Goal: Book appointment/travel/reservation

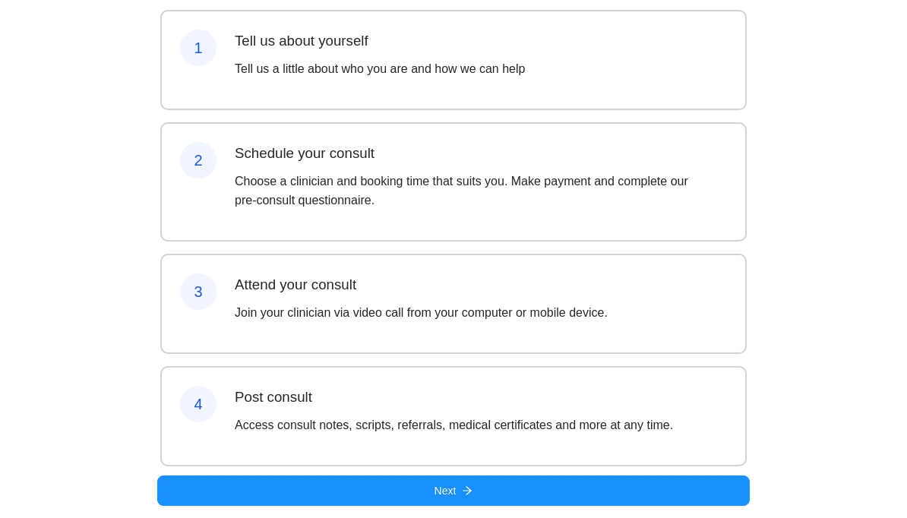
scroll to position [185, 0]
click at [577, 497] on button "Next" at bounding box center [453, 490] width 592 height 30
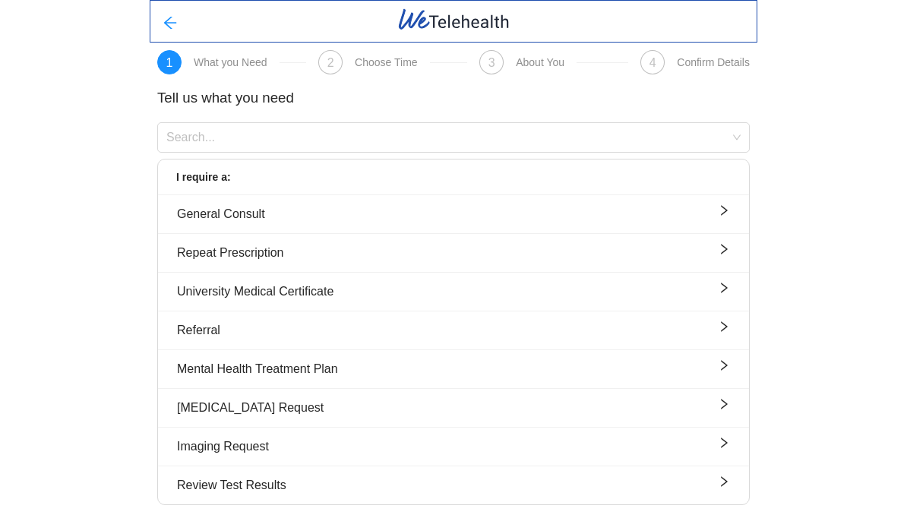
click at [816, 371] on div "1 What you Need 2 Choose Time 3 About You 4 Confirm Details Tell us what you ne…" at bounding box center [453, 258] width 907 height 517
click at [669, 284] on div "University Medical Certificate" at bounding box center [453, 291] width 553 height 19
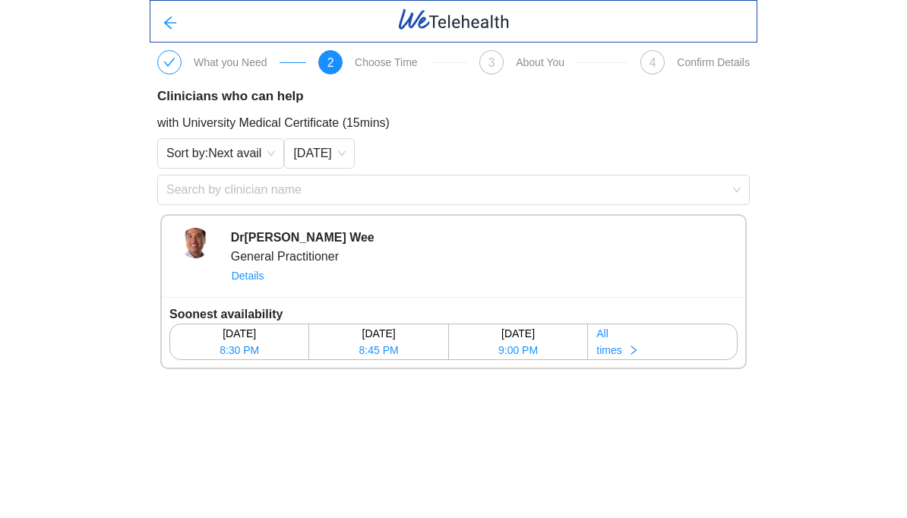
click at [649, 339] on button "All times" at bounding box center [662, 341] width 149 height 35
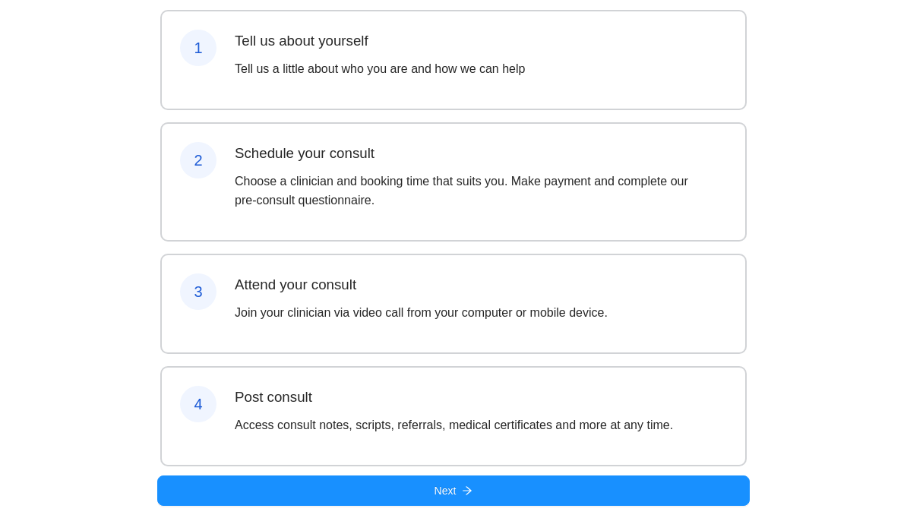
scroll to position [177, 0]
click at [415, 491] on button "Next" at bounding box center [453, 490] width 592 height 30
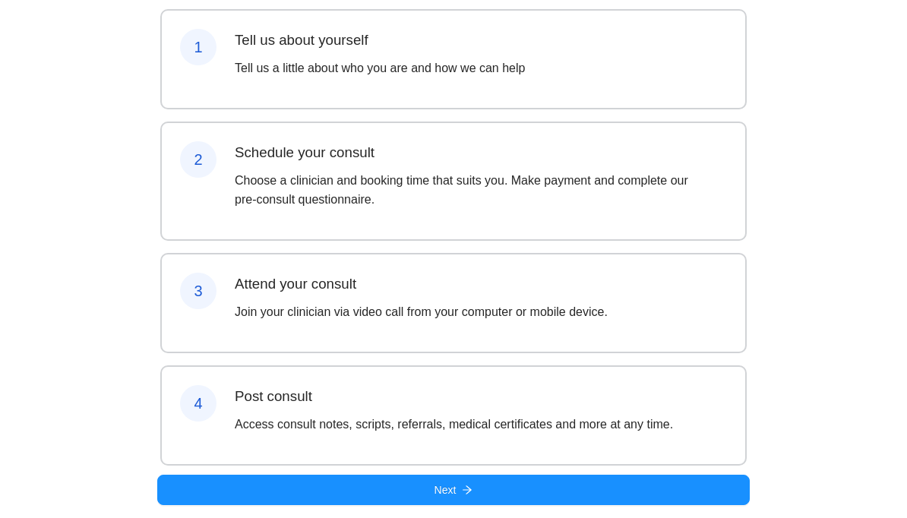
scroll to position [185, 0]
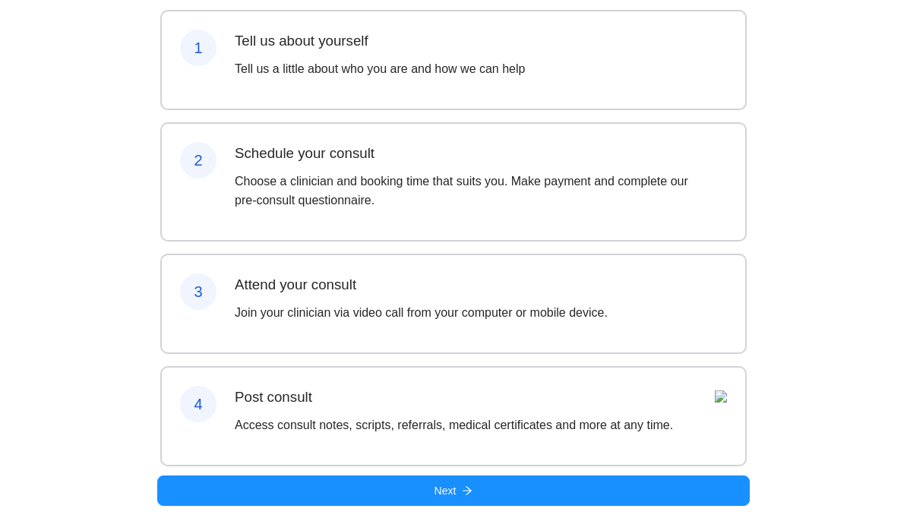
click at [415, 488] on button "Next" at bounding box center [453, 490] width 592 height 30
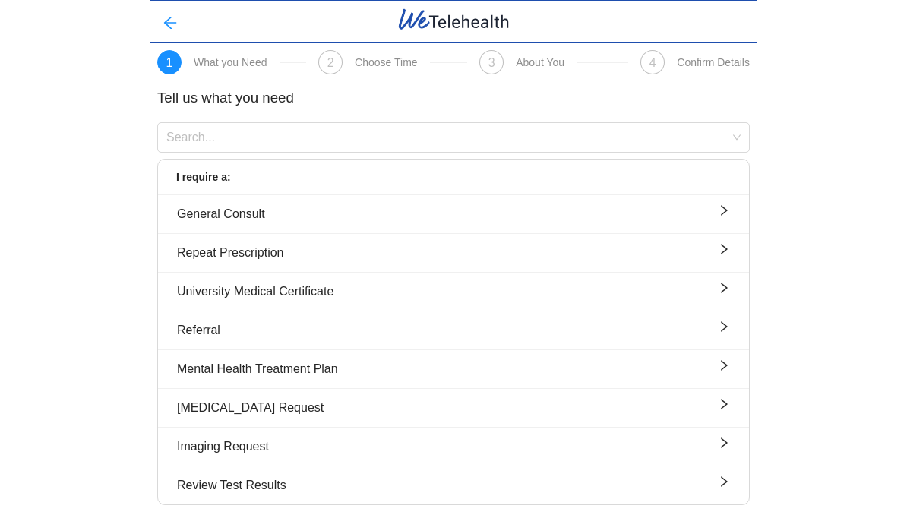
click at [508, 286] on div "University Medical Certificate" at bounding box center [453, 291] width 553 height 19
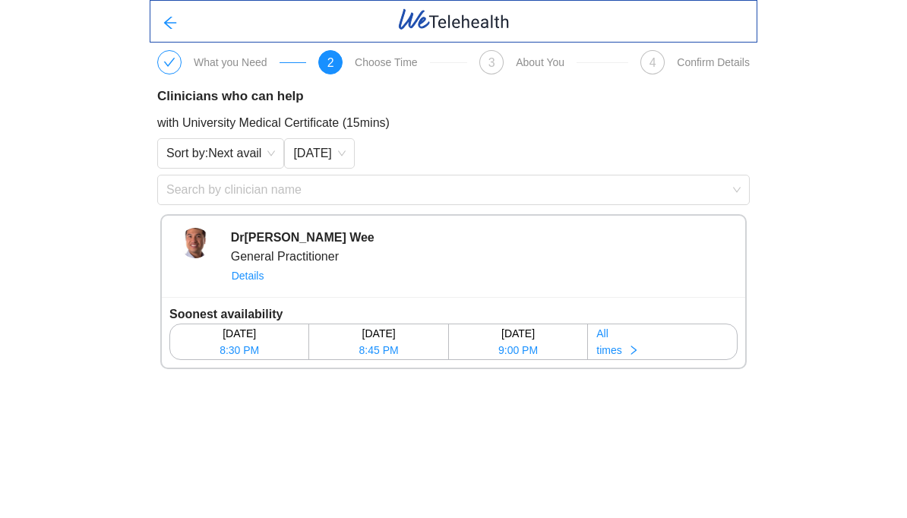
click at [288, 339] on div "[DATE]" at bounding box center [239, 333] width 137 height 17
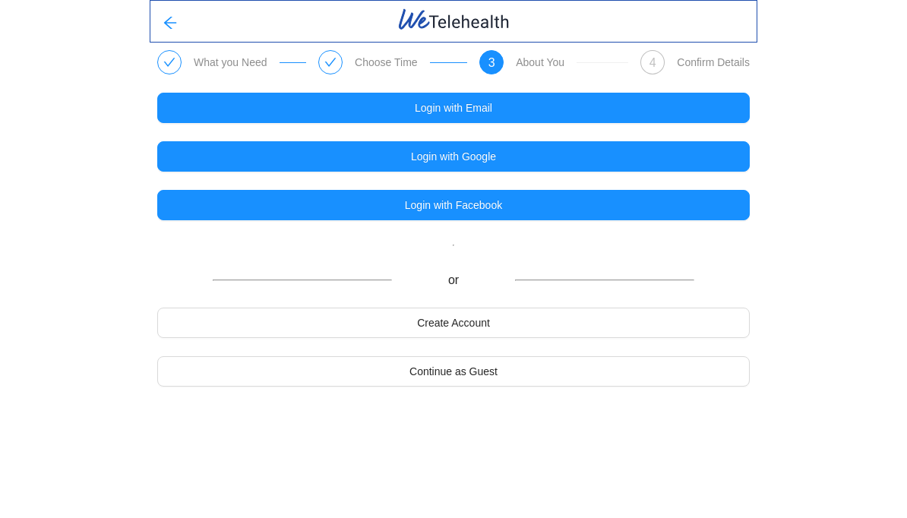
click at [574, 112] on button "Login with Email" at bounding box center [453, 108] width 592 height 30
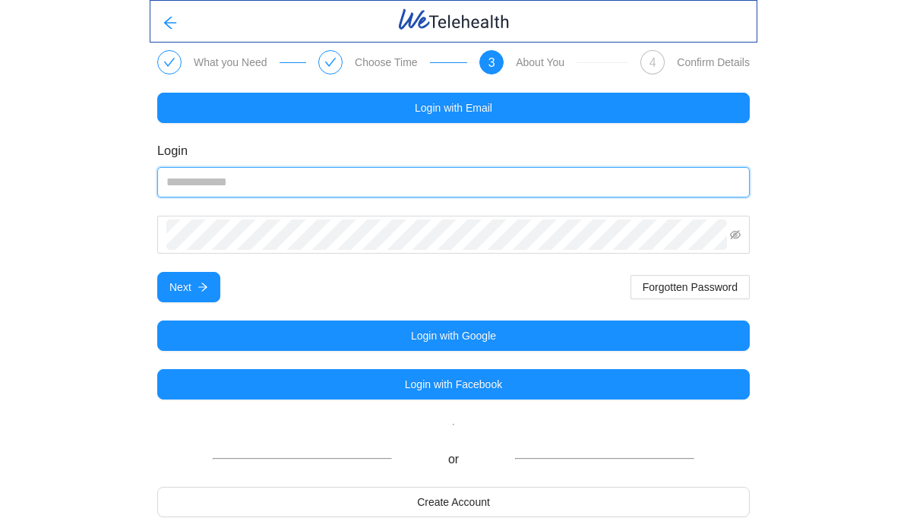
click at [479, 184] on input "email" at bounding box center [453, 182] width 592 height 30
type input "**********"
click at [188, 287] on button "Next" at bounding box center [188, 287] width 63 height 30
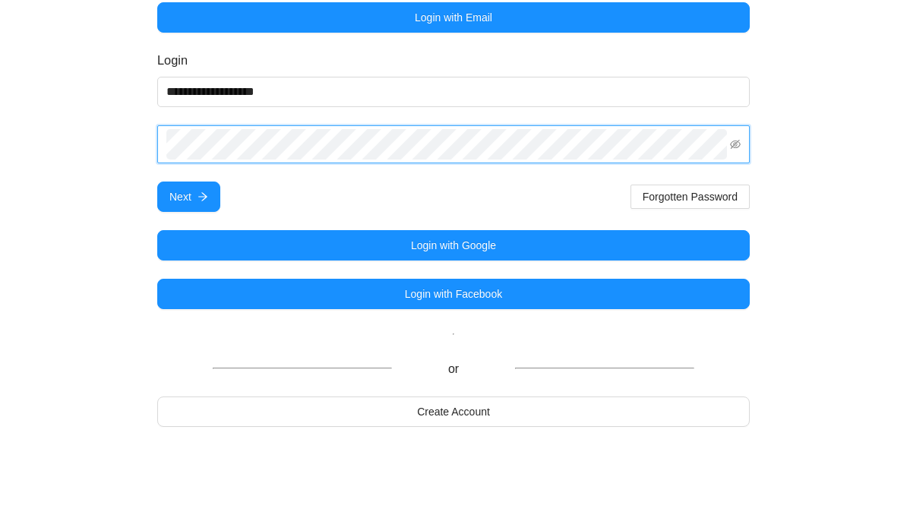
click at [194, 272] on button "Next" at bounding box center [188, 287] width 63 height 30
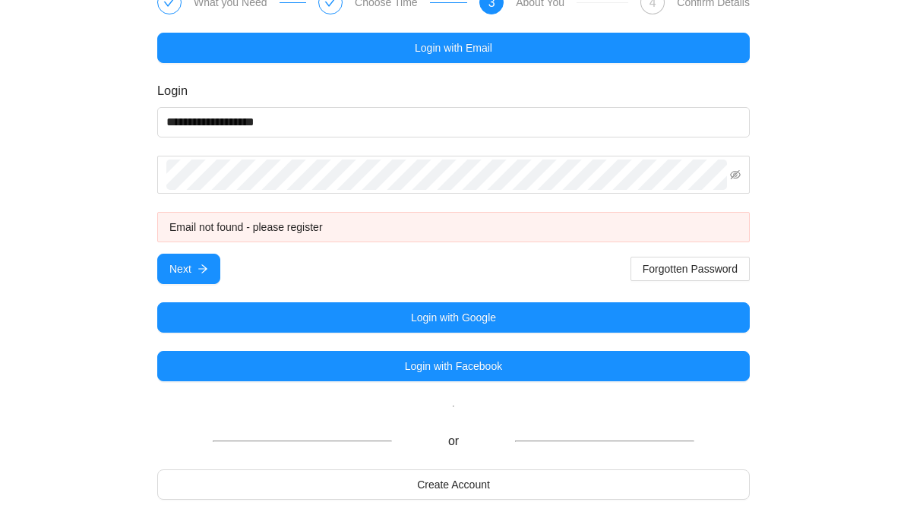
click at [523, 361] on button "Login with Facebook" at bounding box center [453, 366] width 592 height 30
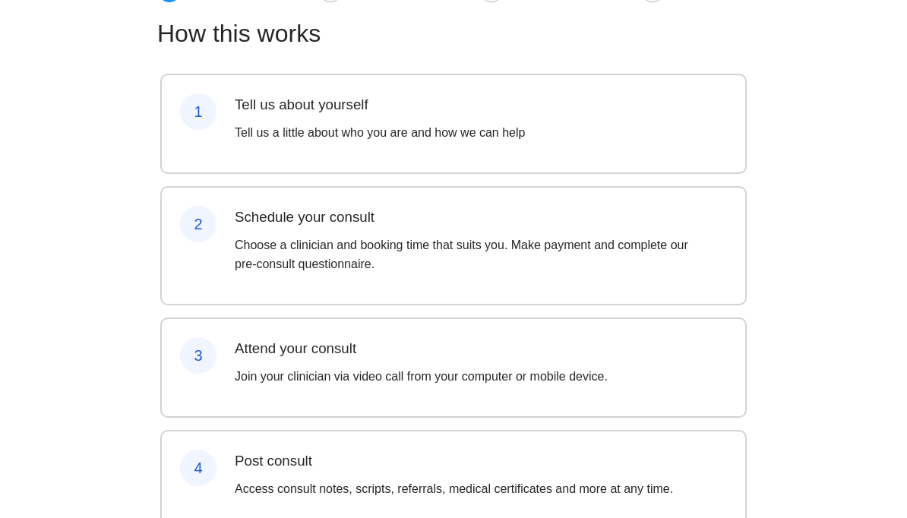
scroll to position [185, 0]
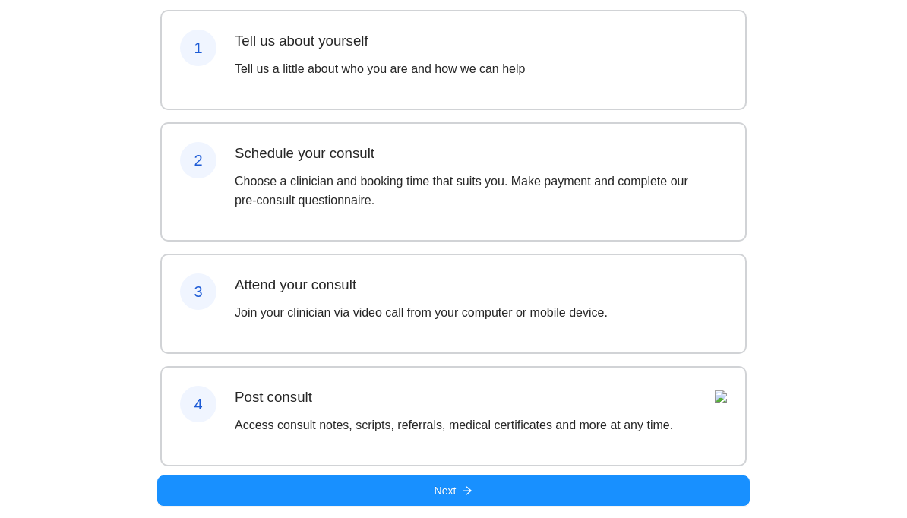
click at [363, 485] on button "Next" at bounding box center [453, 490] width 592 height 30
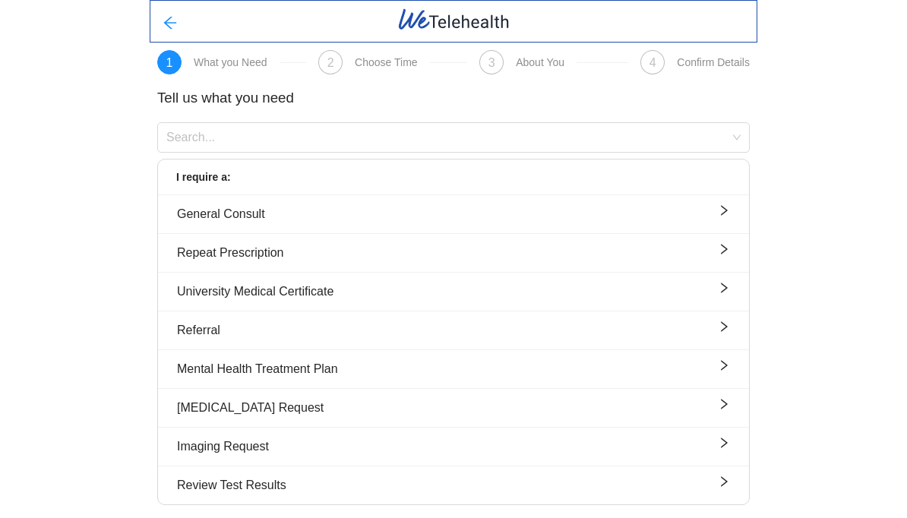
click at [403, 289] on div "University Medical Certificate" at bounding box center [453, 291] width 553 height 19
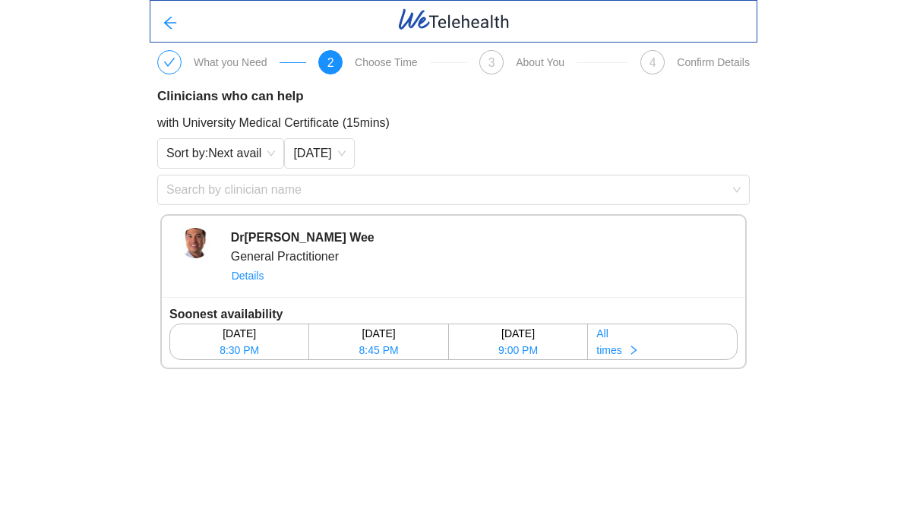
click at [281, 339] on div "[DATE]" at bounding box center [239, 333] width 137 height 17
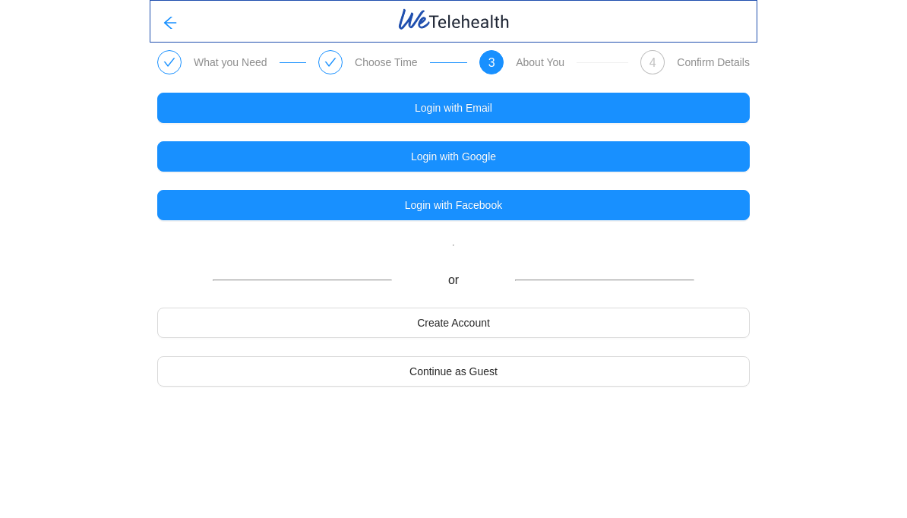
click at [466, 370] on span "Continue as Guest" at bounding box center [453, 371] width 88 height 17
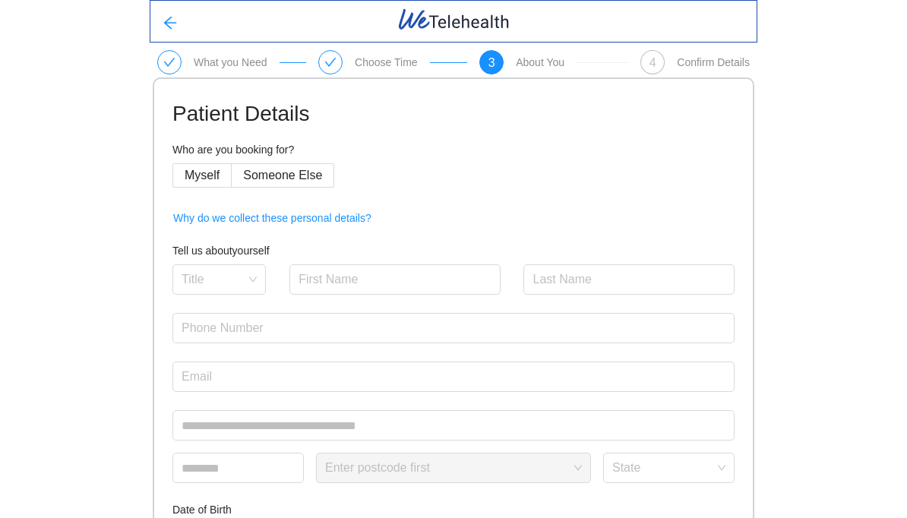
click at [198, 175] on span "Myself" at bounding box center [202, 175] width 35 height 13
click at [246, 272] on input "search" at bounding box center [214, 276] width 65 height 23
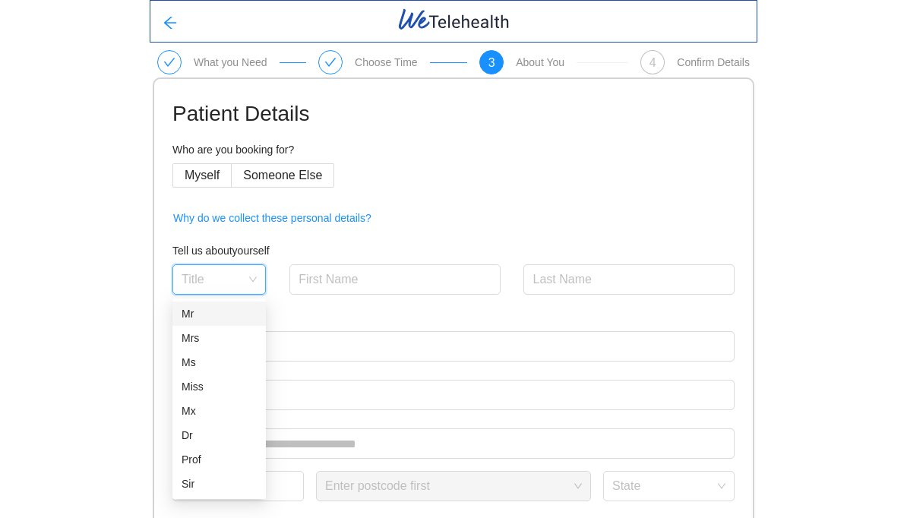
click at [238, 390] on div "Miss" at bounding box center [219, 386] width 75 height 17
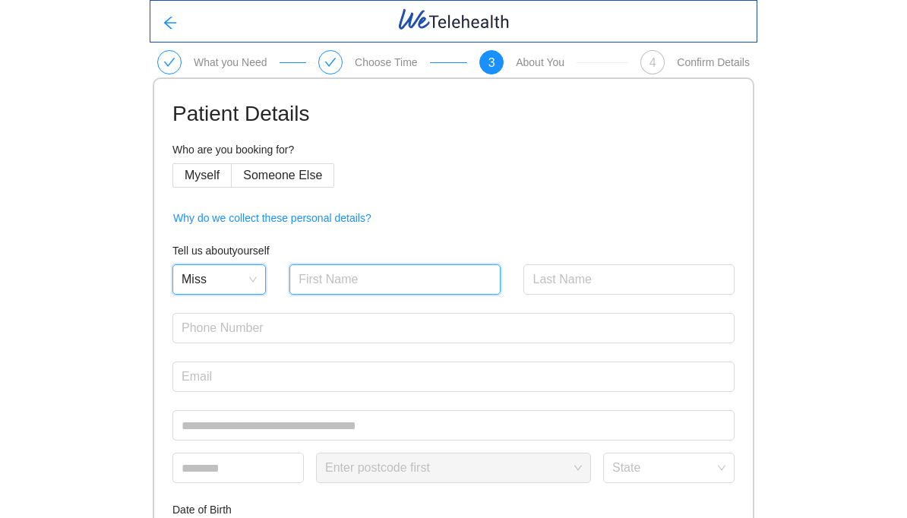
click at [387, 283] on input "text" at bounding box center [394, 279] width 211 height 30
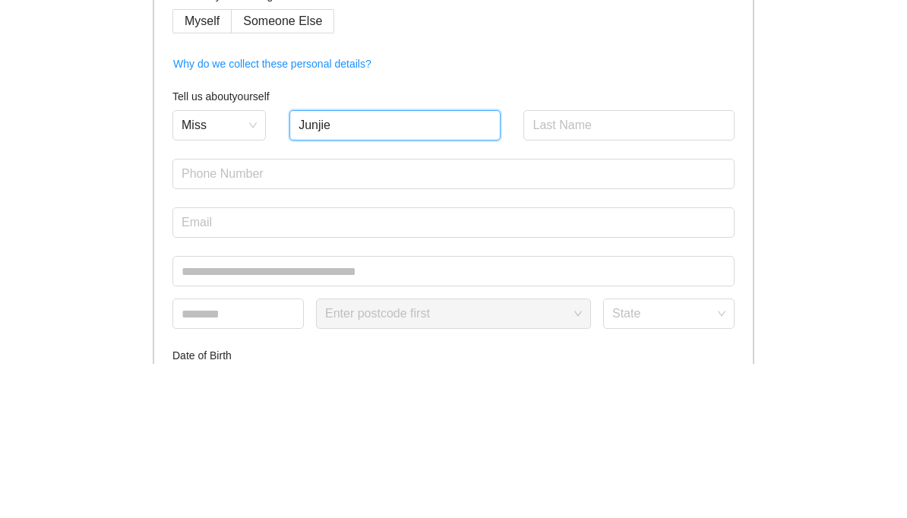
type input "Junjie"
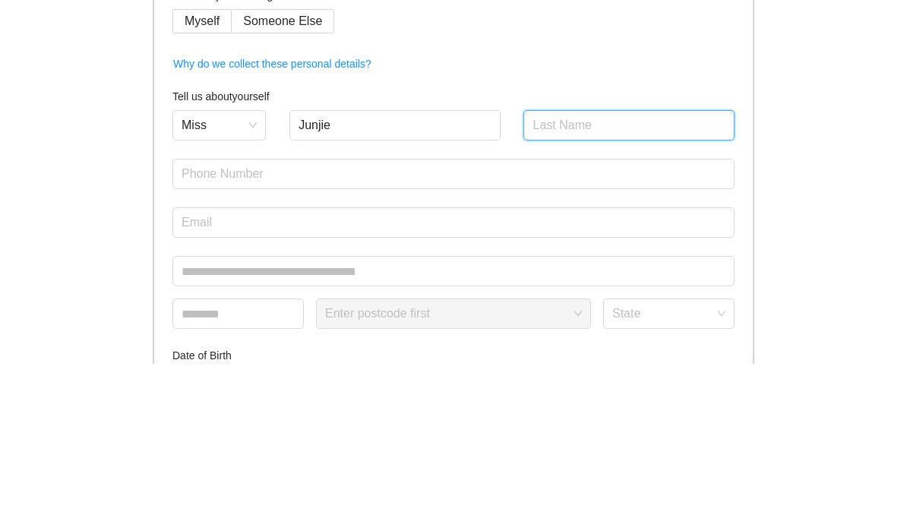
click at [589, 264] on input "text" at bounding box center [628, 279] width 211 height 30
type input "Shi"
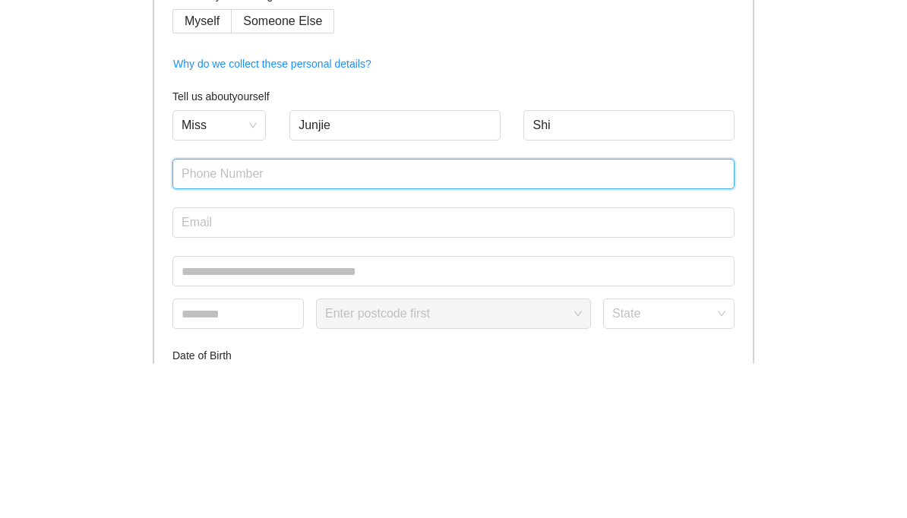
click at [343, 313] on input "text" at bounding box center [453, 328] width 562 height 30
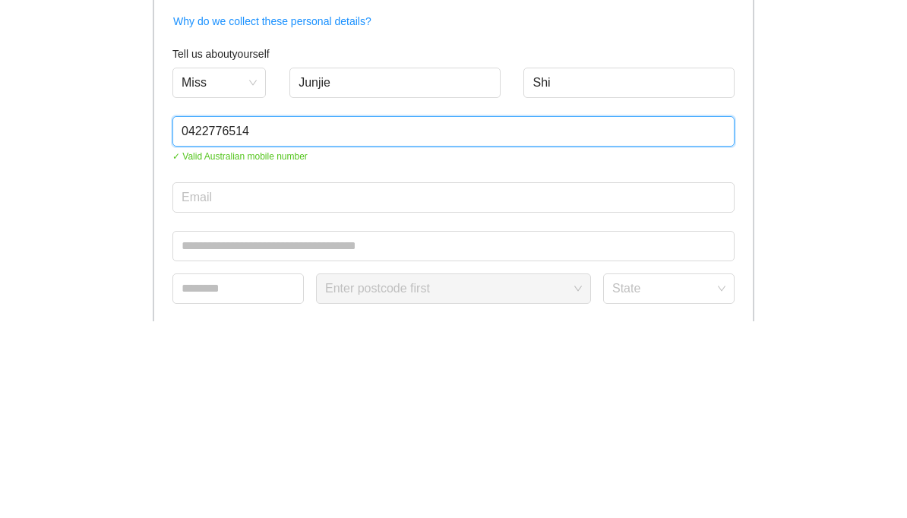
type input "0422776514"
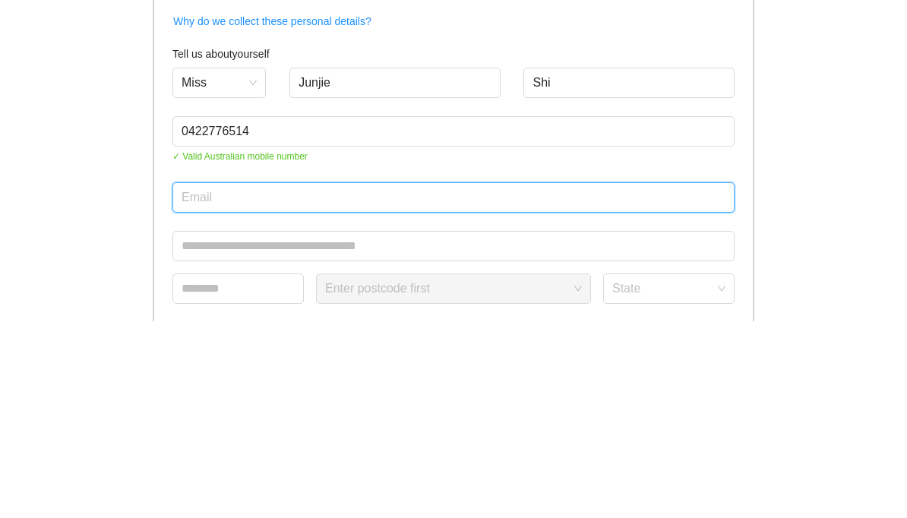
click at [375, 379] on input "email" at bounding box center [453, 394] width 562 height 30
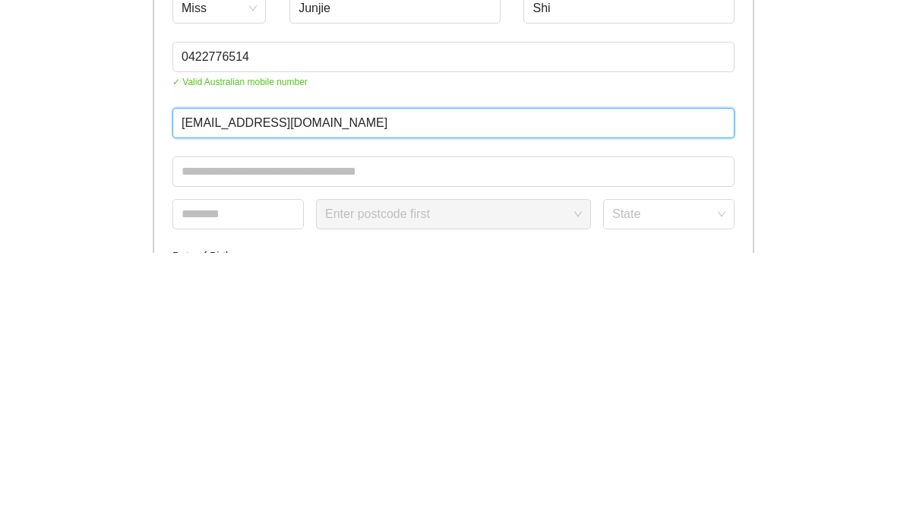
type input "15262716606@163.com"
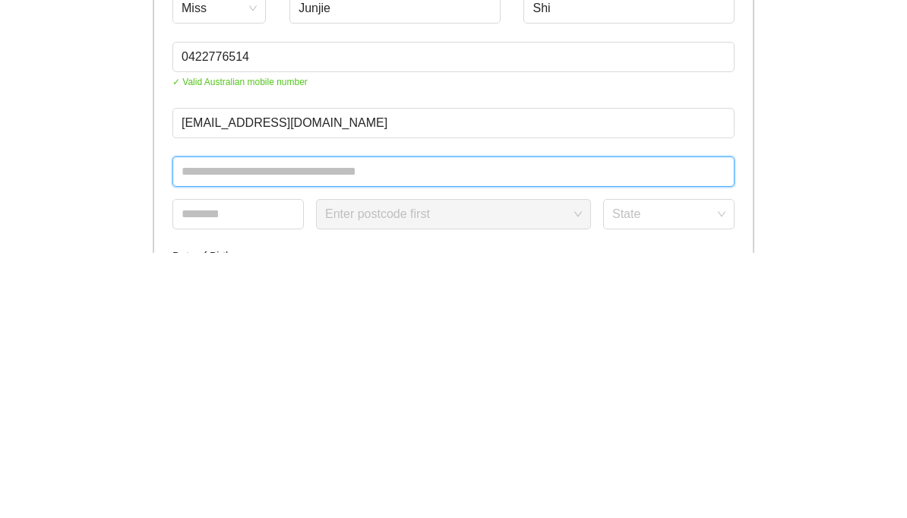
click at [373, 422] on input "text" at bounding box center [453, 437] width 562 height 30
type input "*"
type input "**********"
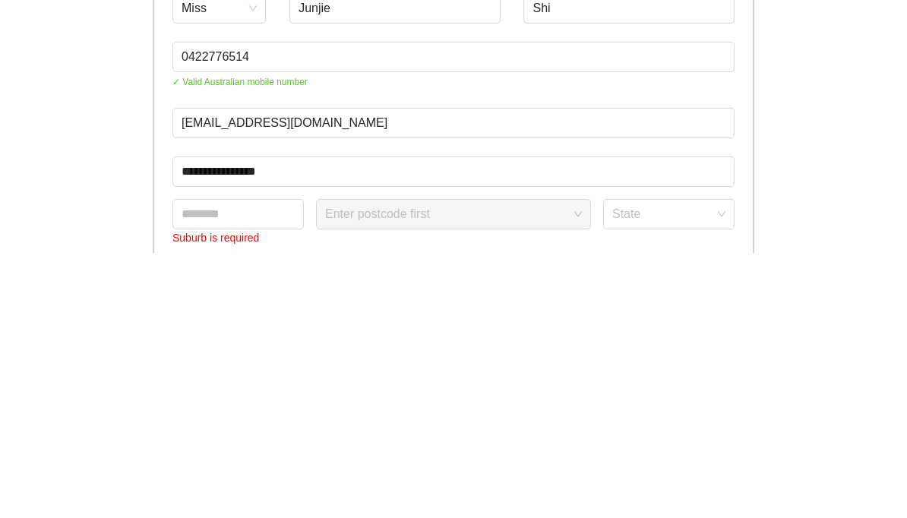
click at [261, 465] on input "text" at bounding box center [237, 480] width 131 height 30
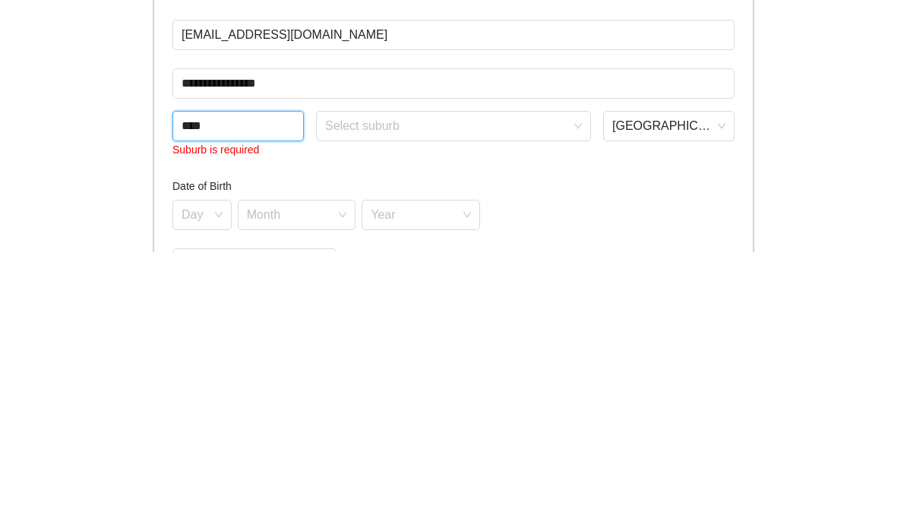
type input "****"
click at [530, 377] on input "search" at bounding box center [448, 388] width 246 height 23
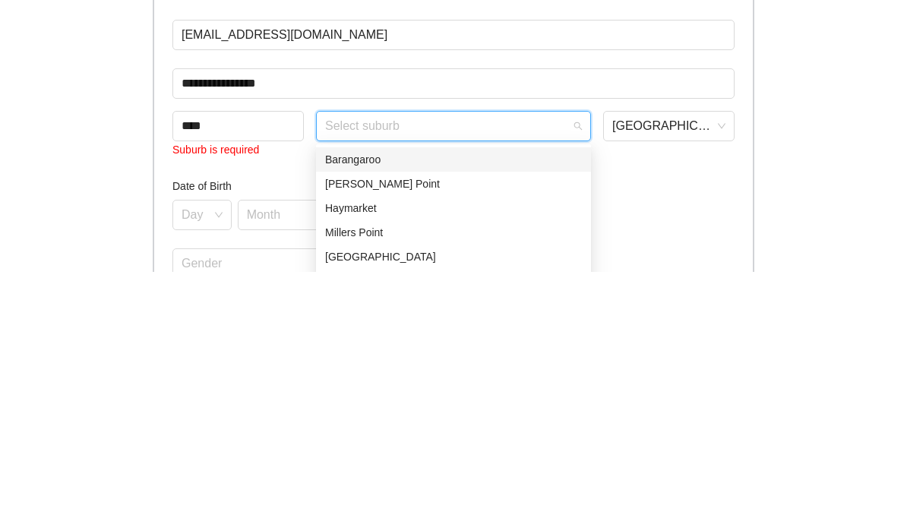
scroll to position [113, 0]
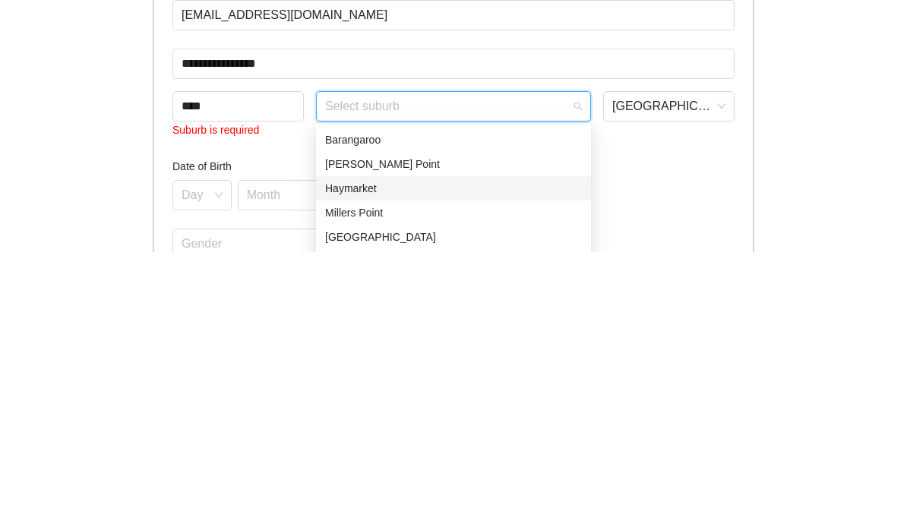
click at [368, 446] on div "Haymarket" at bounding box center [453, 454] width 257 height 17
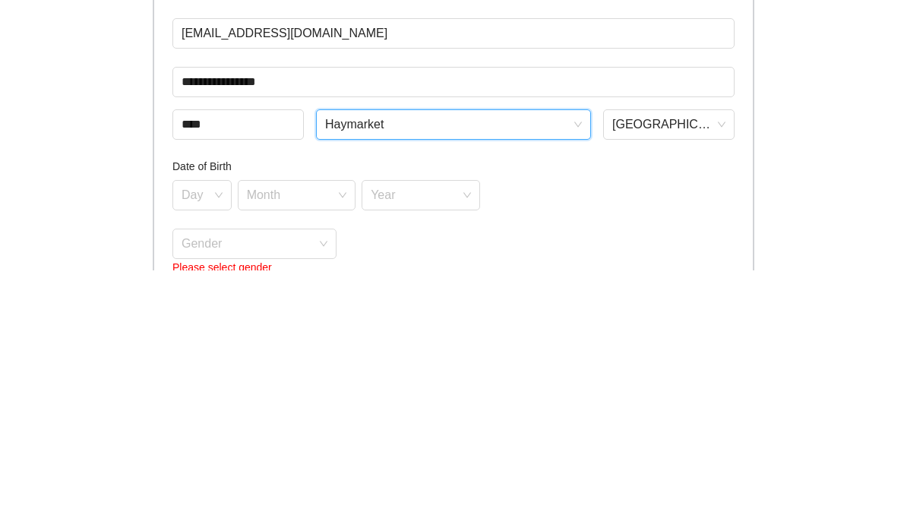
click at [708, 357] on div "New South Wales" at bounding box center [668, 372] width 131 height 30
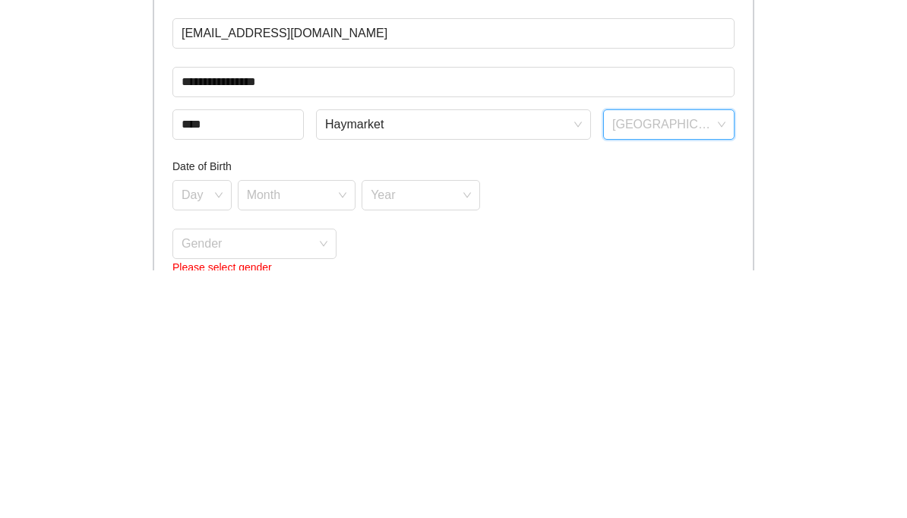
scroll to position [253, 0]
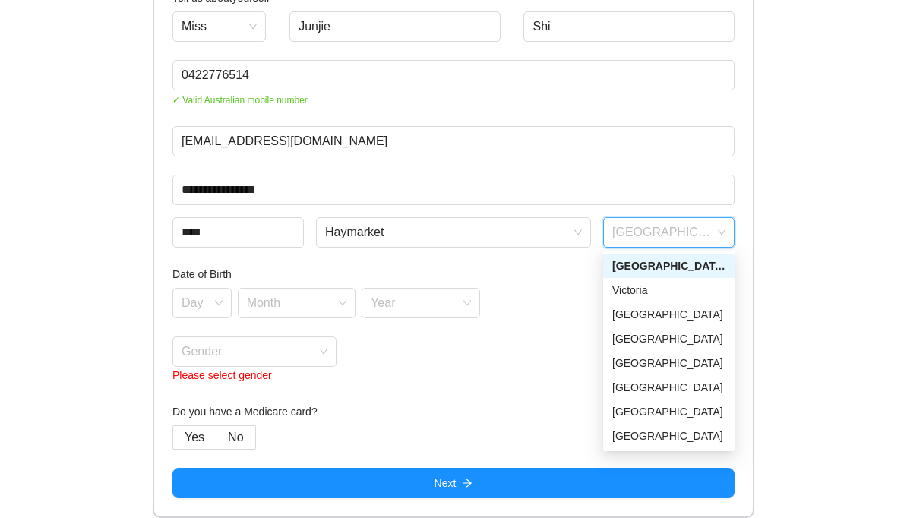
click at [212, 302] on input "search" at bounding box center [197, 300] width 30 height 23
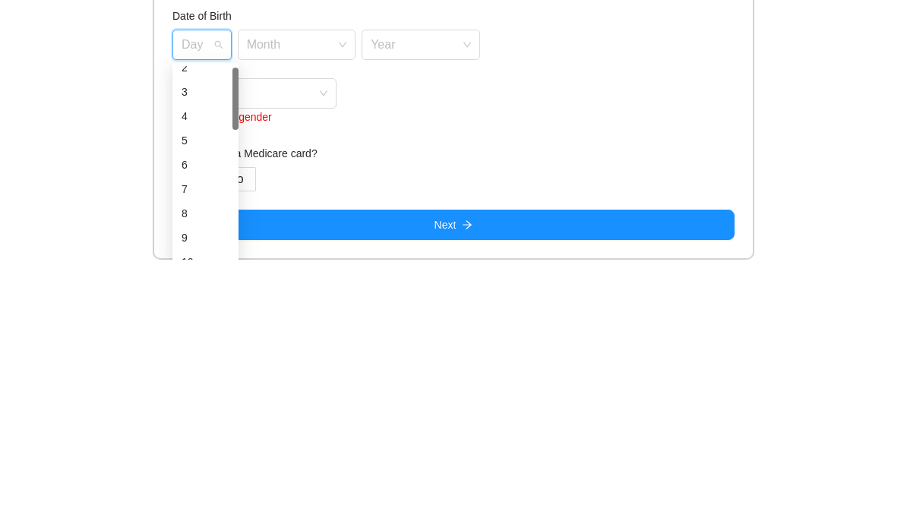
scroll to position [257, 0]
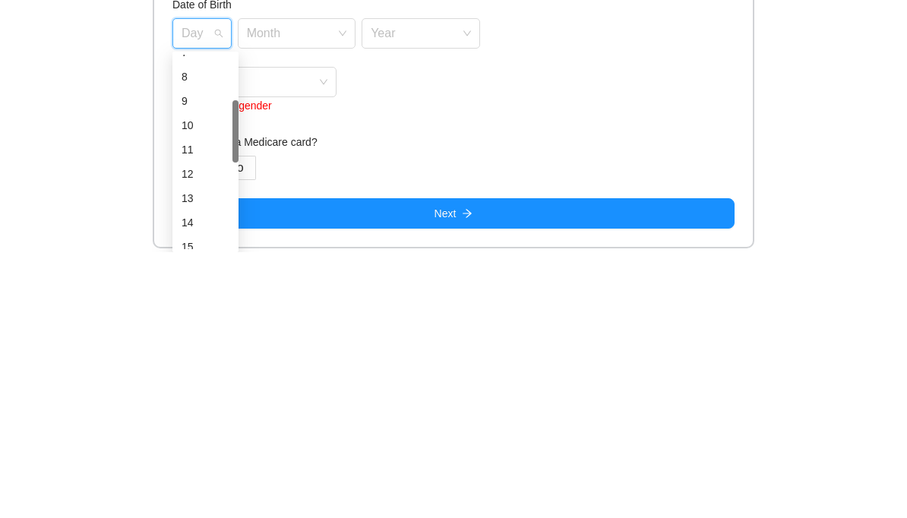
click at [210, 431] on div "12" at bounding box center [206, 439] width 48 height 17
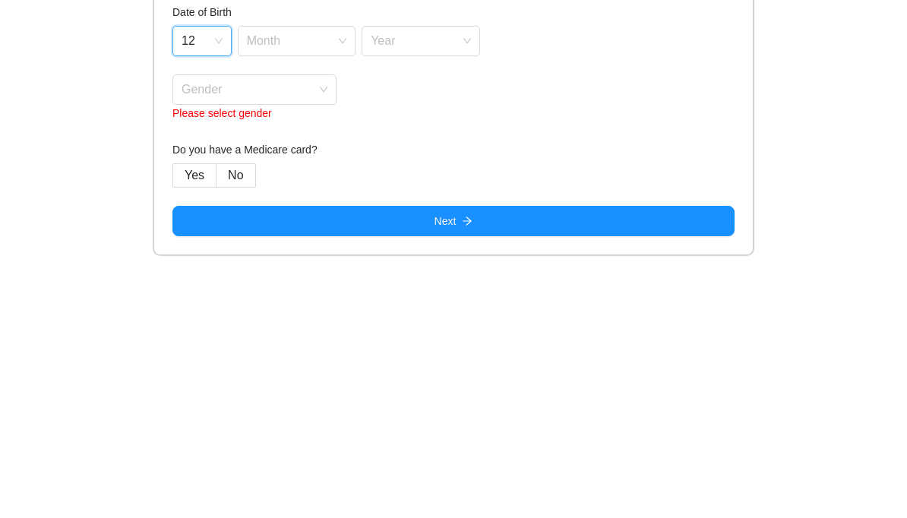
scroll to position [253, 0]
click at [336, 289] on input "search" at bounding box center [292, 300] width 90 height 23
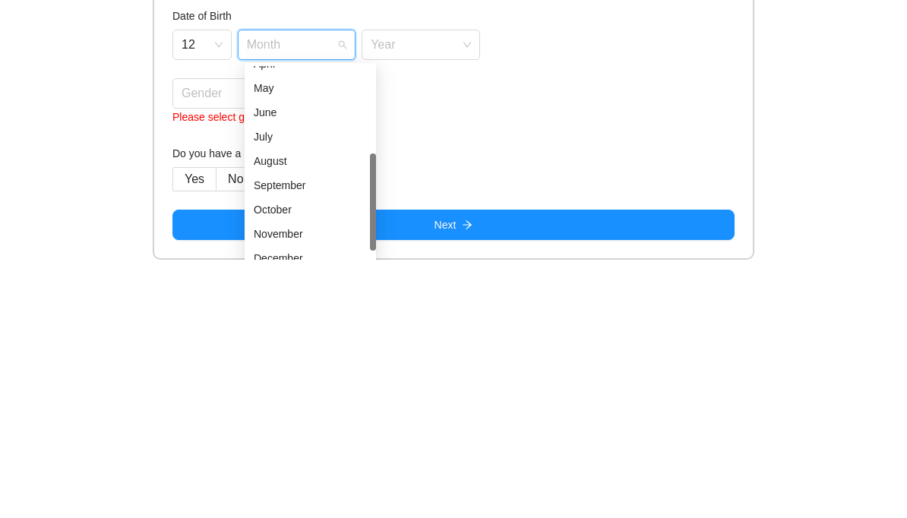
scroll to position [88, 0]
click at [306, 434] on div "September" at bounding box center [310, 442] width 113 height 17
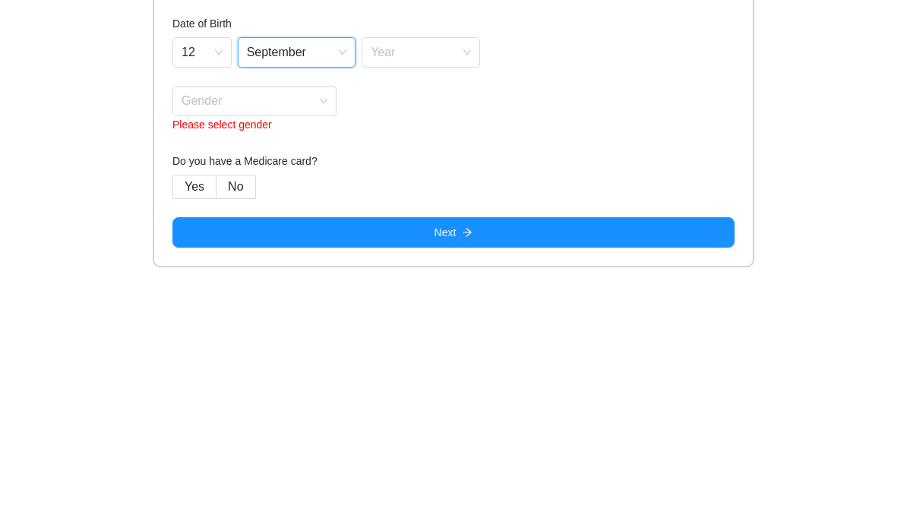
click at [460, 289] on input "search" at bounding box center [416, 300] width 90 height 23
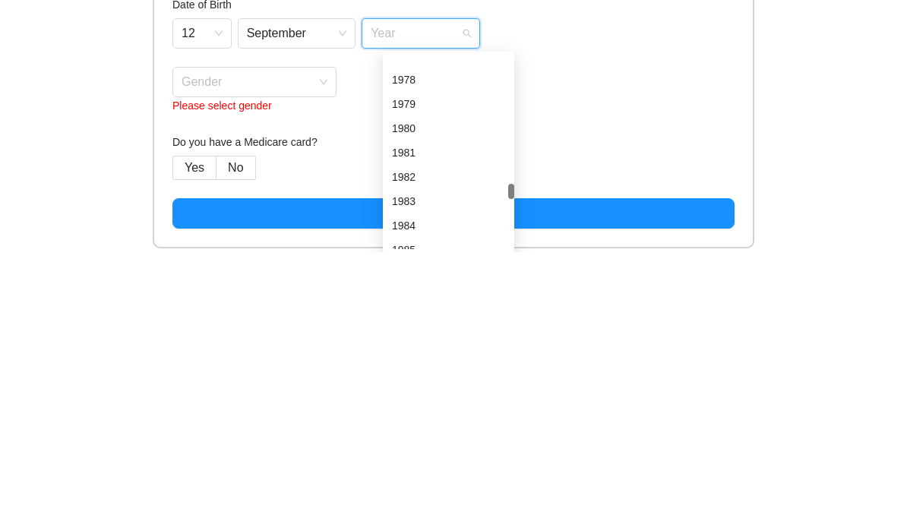
scroll to position [0, 0]
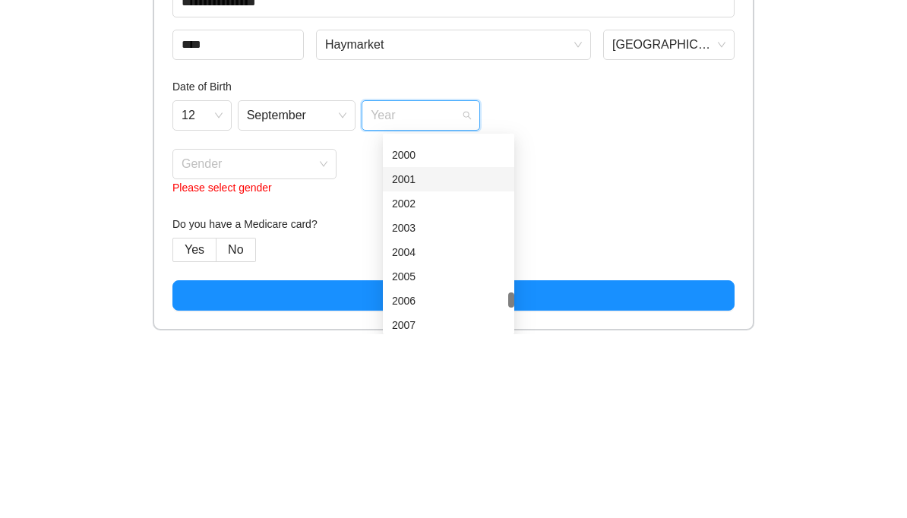
click at [416, 355] on div "2001" at bounding box center [448, 363] width 113 height 17
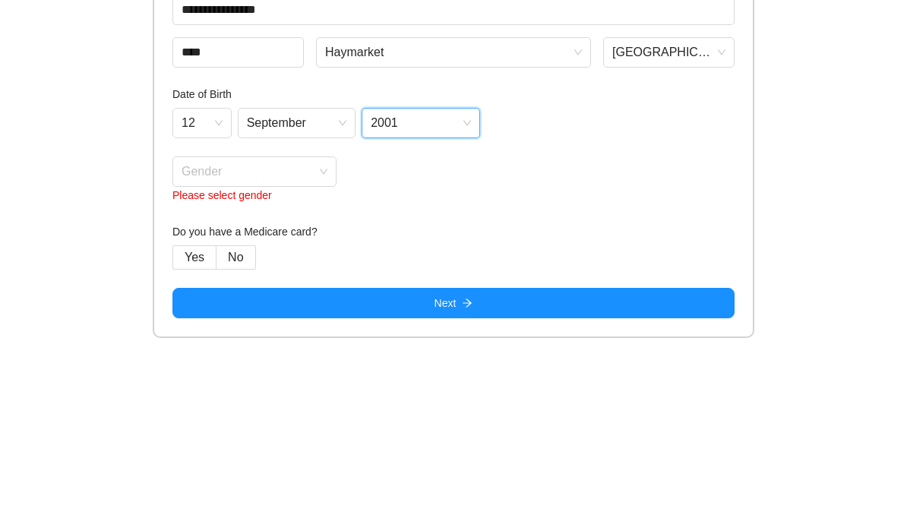
click at [286, 337] on input "search" at bounding box center [249, 348] width 135 height 23
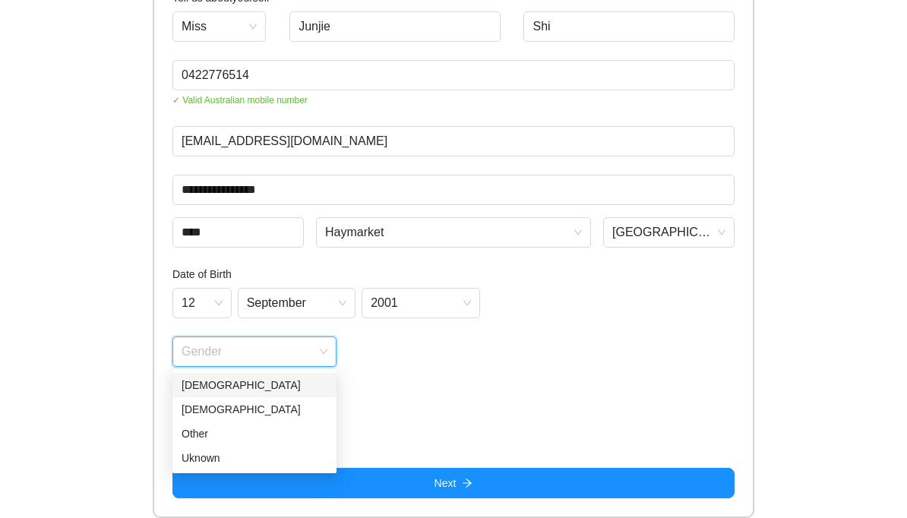
click at [238, 387] on div "Female" at bounding box center [255, 385] width 146 height 17
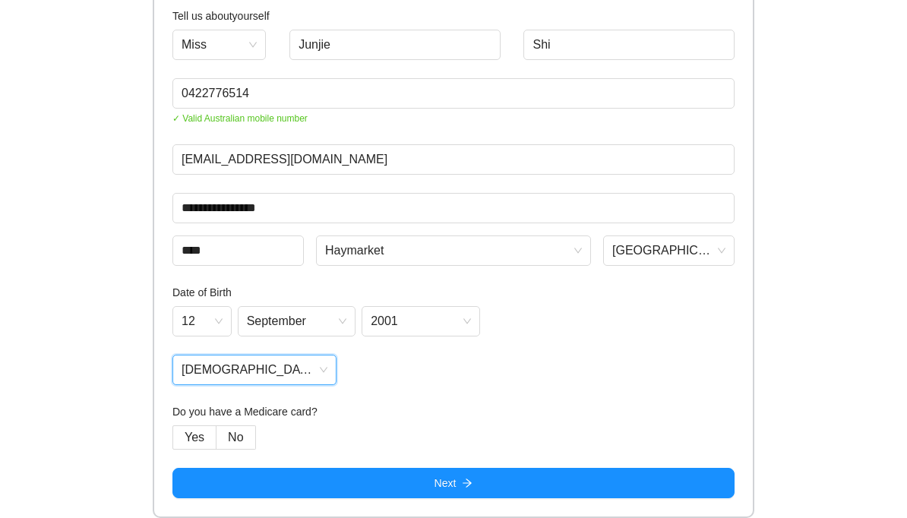
click at [200, 440] on span "Yes" at bounding box center [195, 437] width 20 height 13
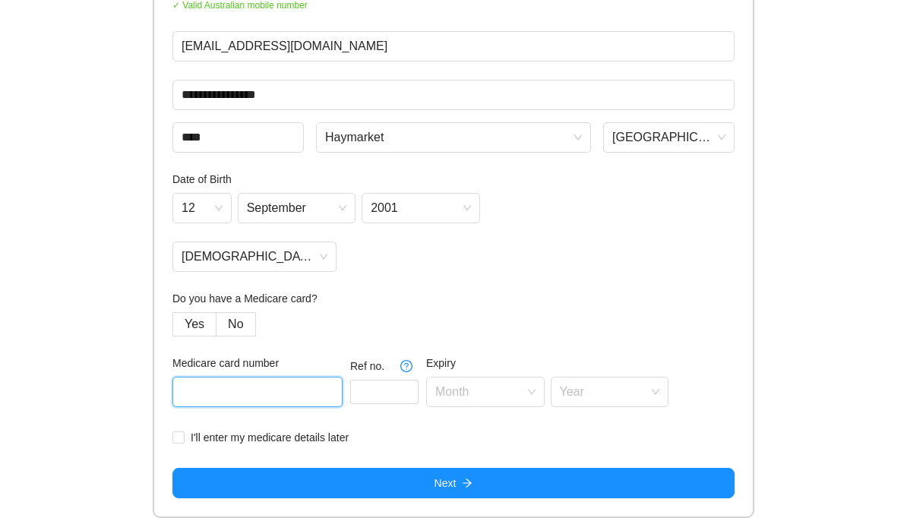
click at [266, 393] on input "text" at bounding box center [257, 392] width 170 height 30
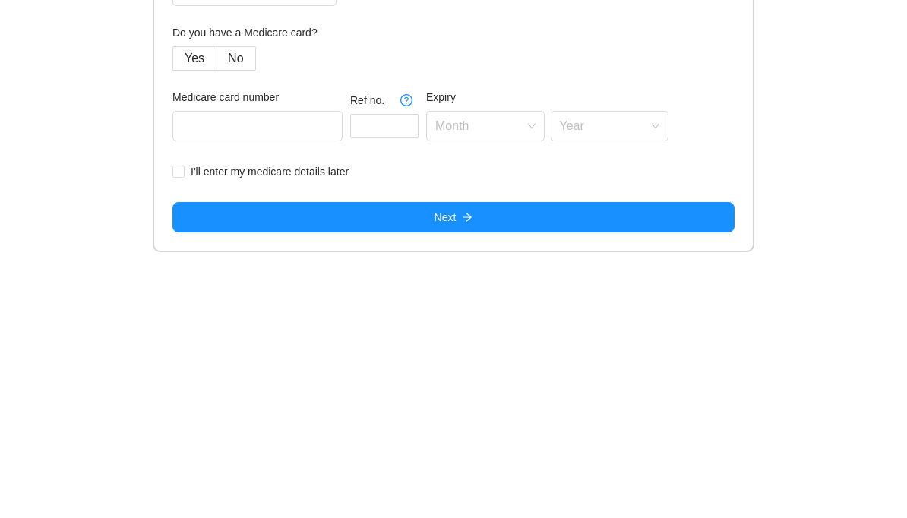
click at [241, 317] on span "No" at bounding box center [235, 323] width 15 height 13
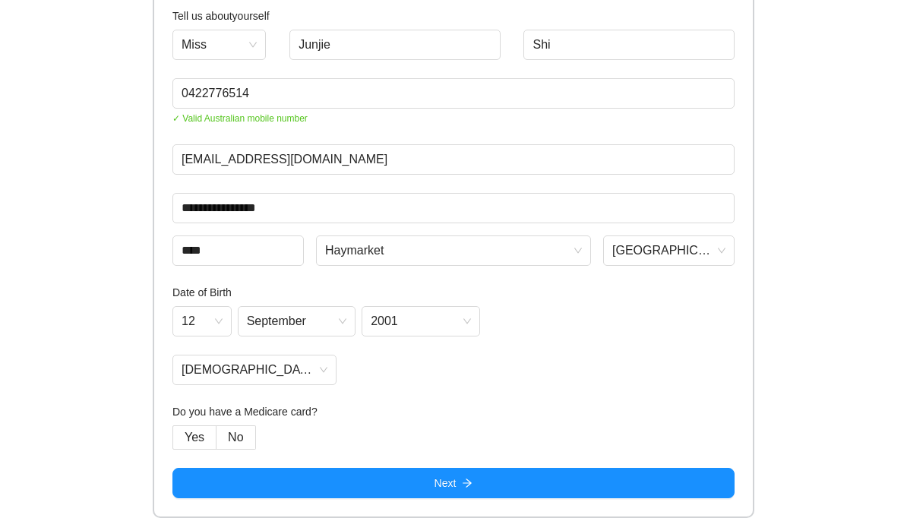
click at [429, 494] on button "Next" at bounding box center [453, 483] width 562 height 30
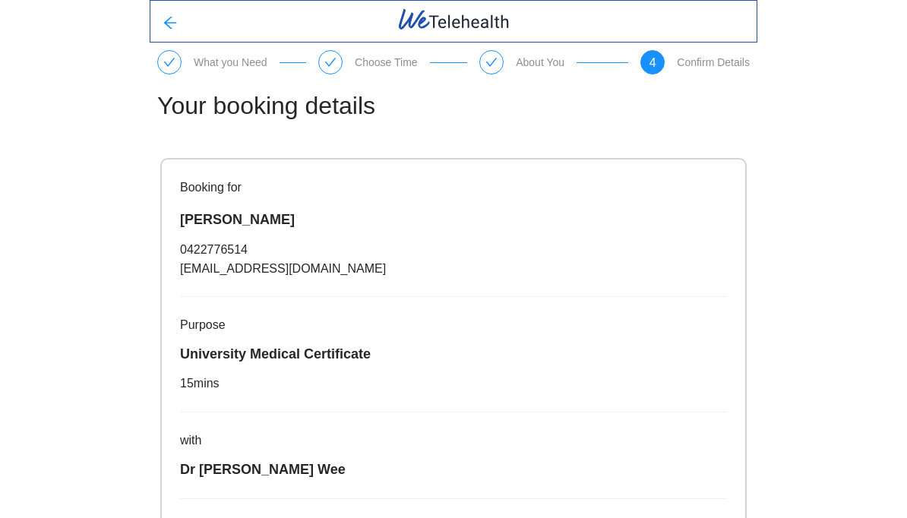
click at [431, 482] on div "Booking for Miss Junjie Shi 0422776514 15262716606@163.com Purpose University M…" at bounding box center [453, 461] width 583 height 604
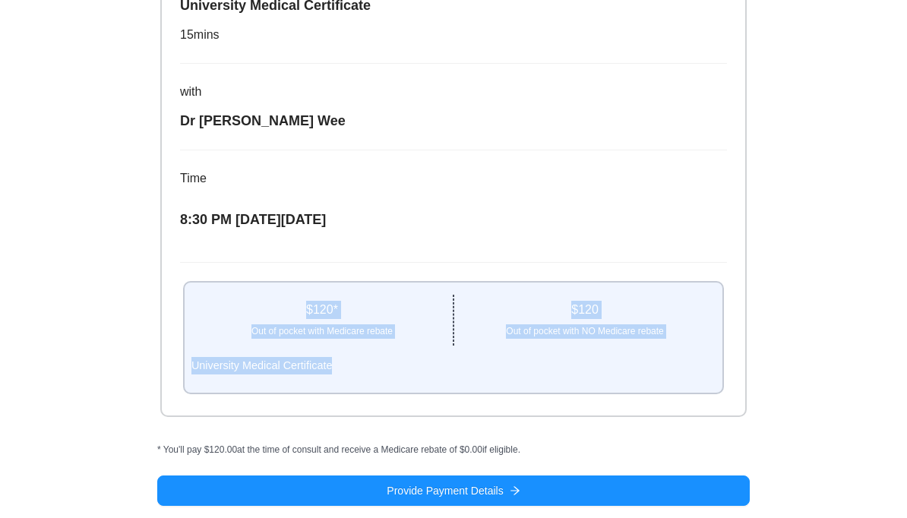
click at [536, 497] on button "Provide Payment Details" at bounding box center [453, 490] width 592 height 30
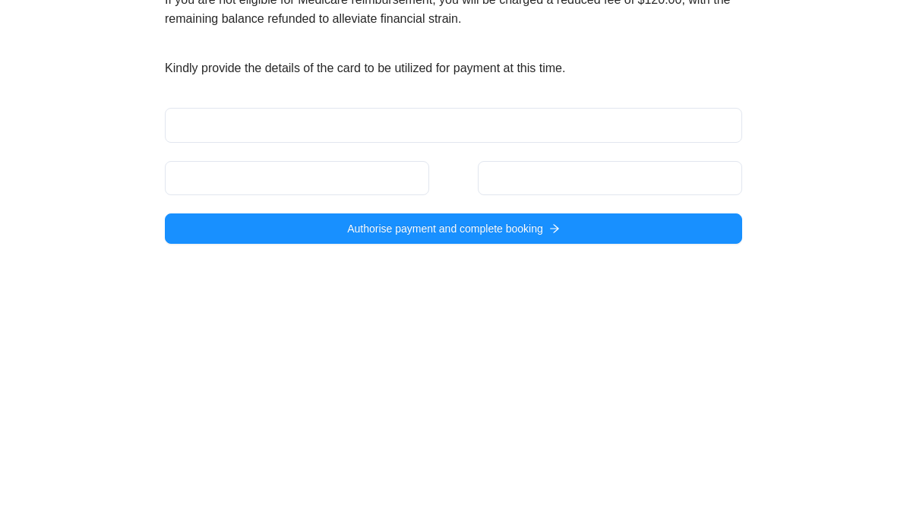
click at [586, 465] on button "Authorise payment and complete booking" at bounding box center [453, 480] width 577 height 30
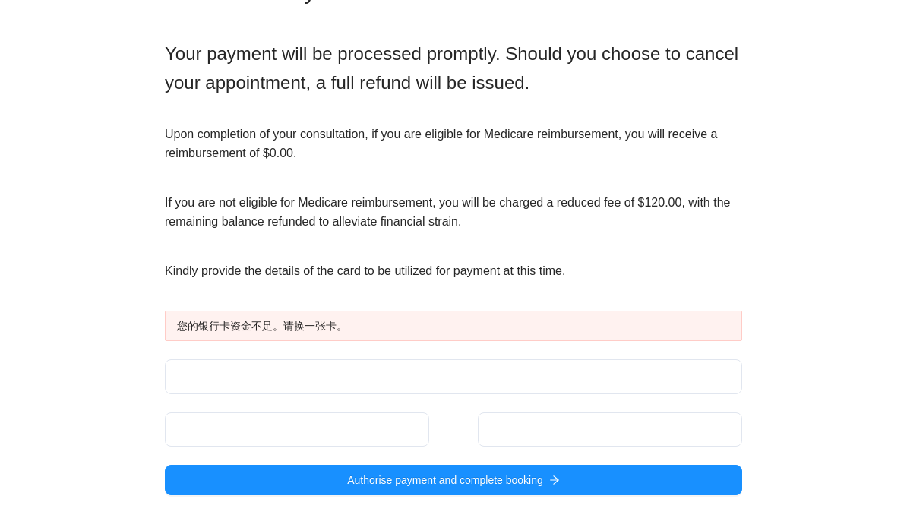
click at [529, 490] on button "Authorise payment and complete booking" at bounding box center [453, 480] width 577 height 30
